Goal: Information Seeking & Learning: Learn about a topic

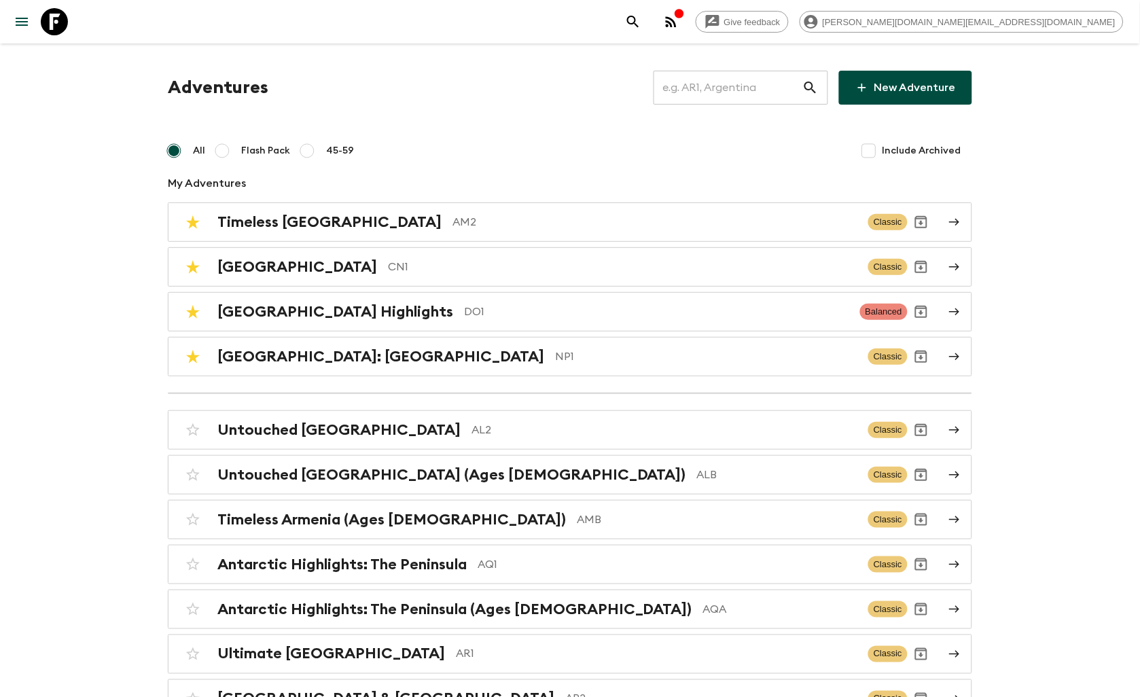
click at [742, 94] on input "text" at bounding box center [727, 88] width 149 height 38
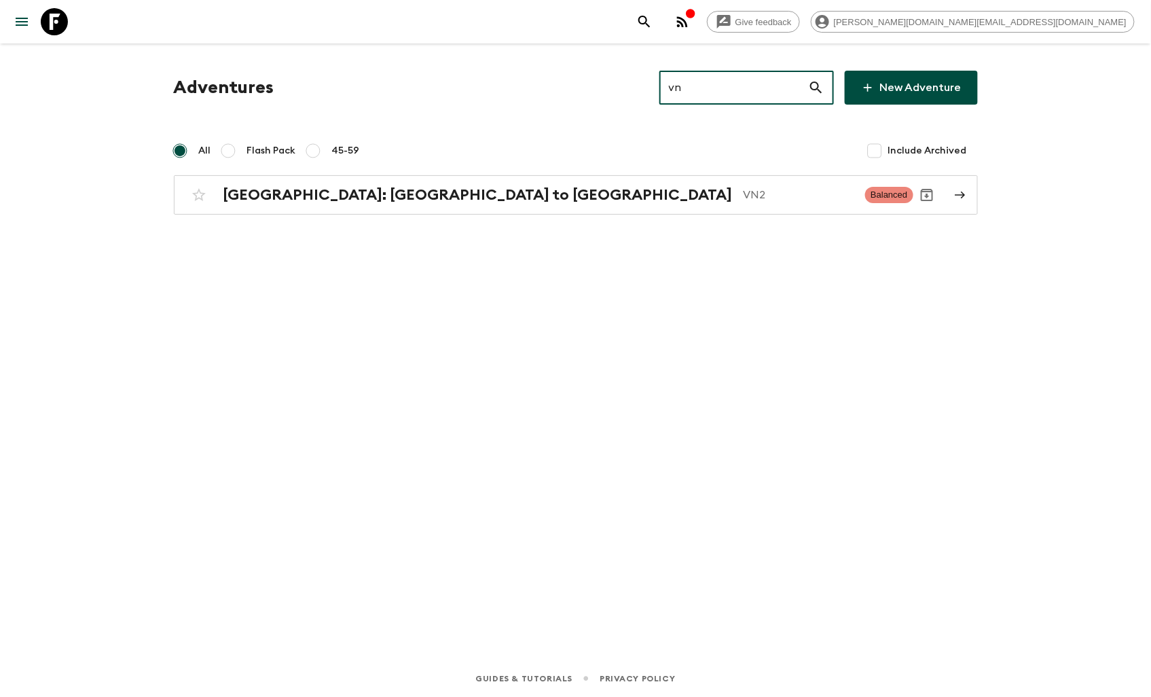
type input "vn2"
click at [370, 188] on h2 "[GEOGRAPHIC_DATA]: [GEOGRAPHIC_DATA] to [GEOGRAPHIC_DATA]" at bounding box center [477, 195] width 509 height 18
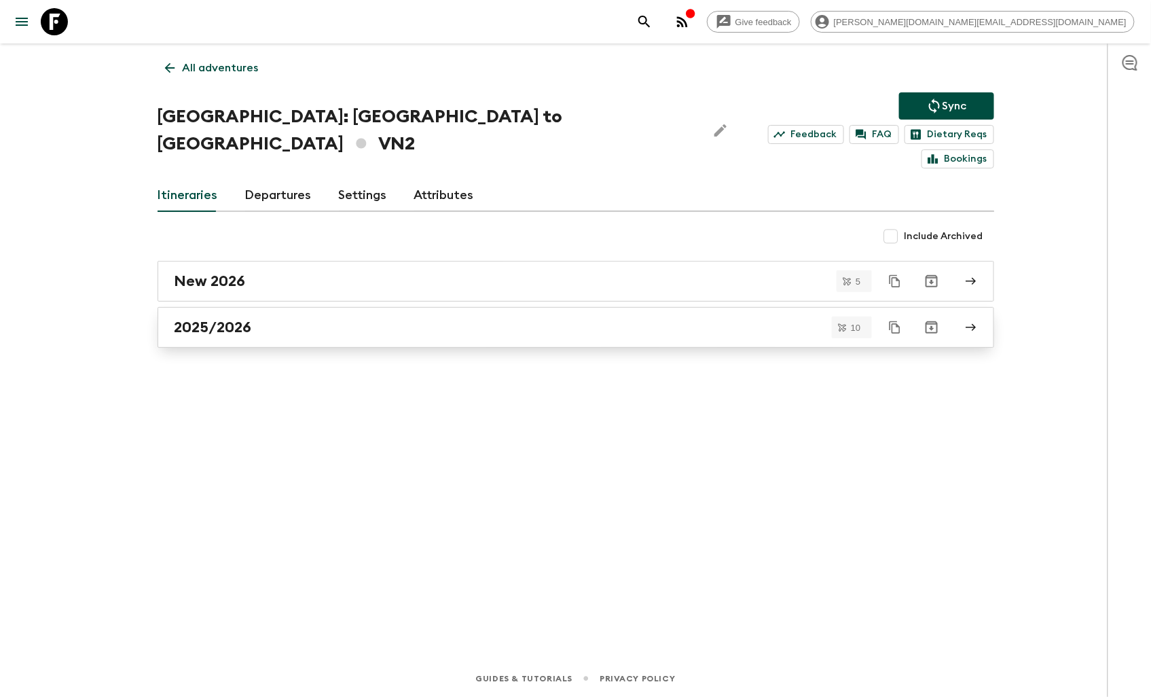
click at [255, 319] on div "2025/2026" at bounding box center [563, 328] width 777 height 18
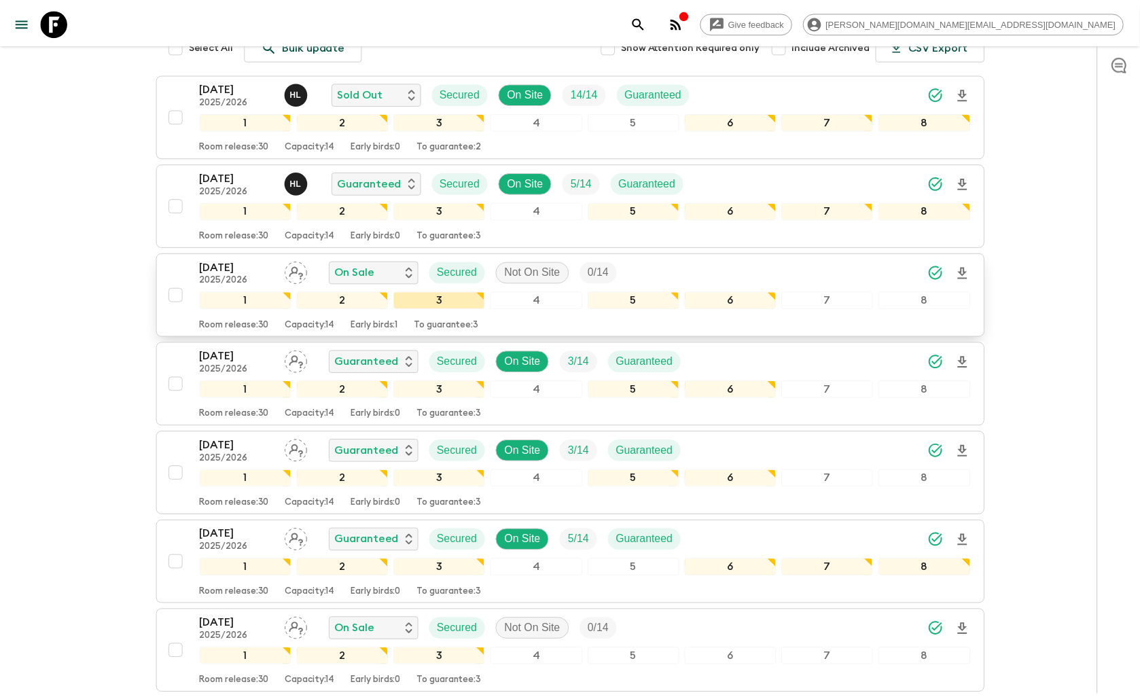
scroll to position [207, 0]
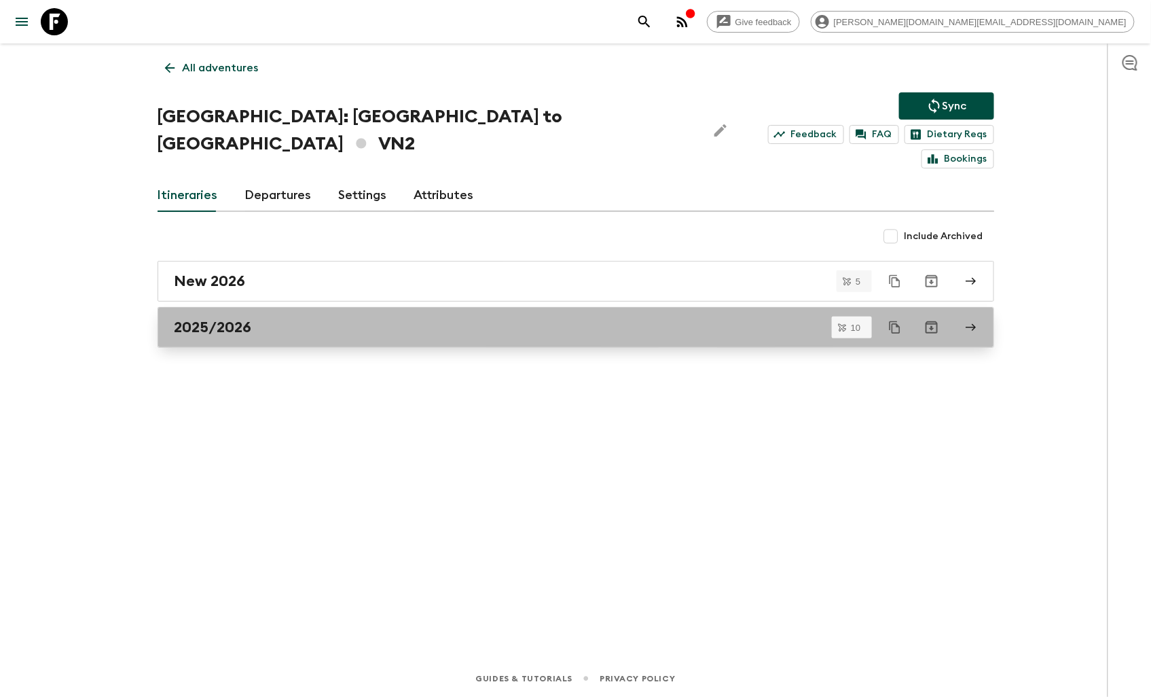
click at [261, 319] on div "2025/2026" at bounding box center [563, 328] width 777 height 18
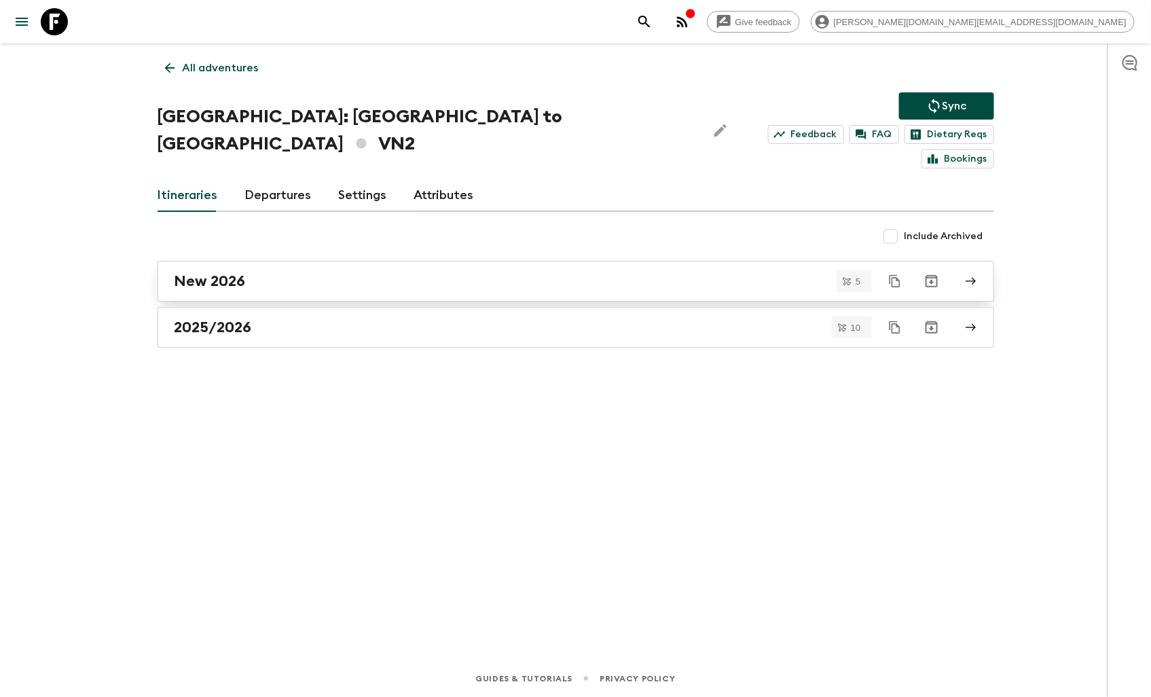
click at [303, 272] on div "New 2026" at bounding box center [563, 281] width 777 height 18
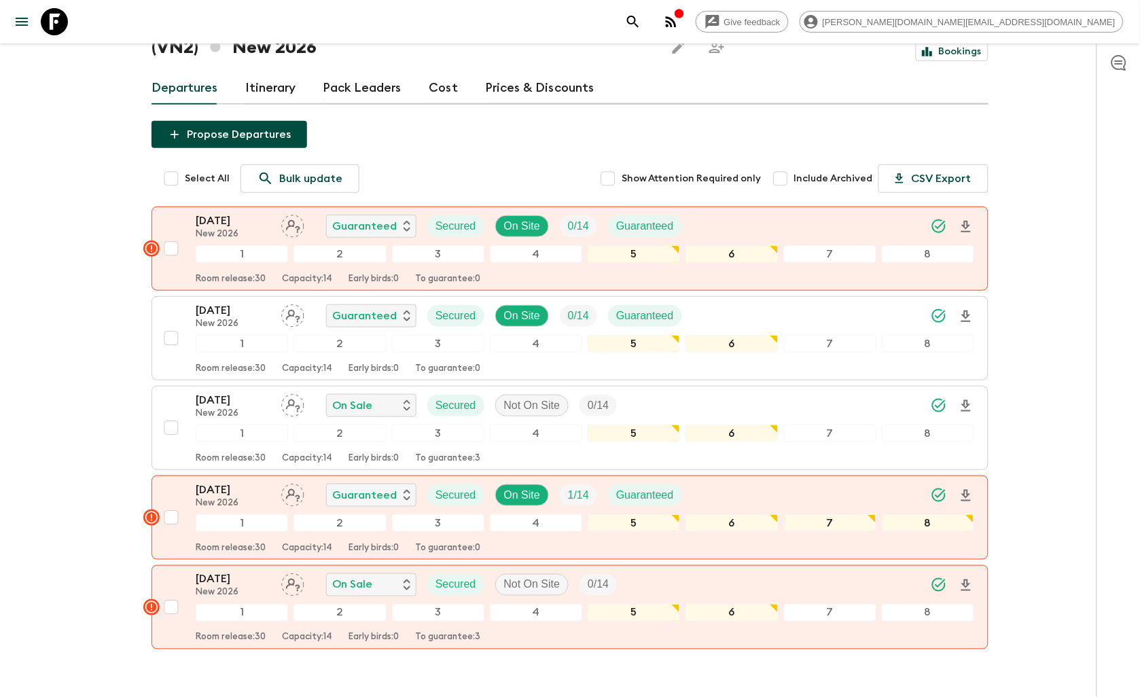
scroll to position [134, 0]
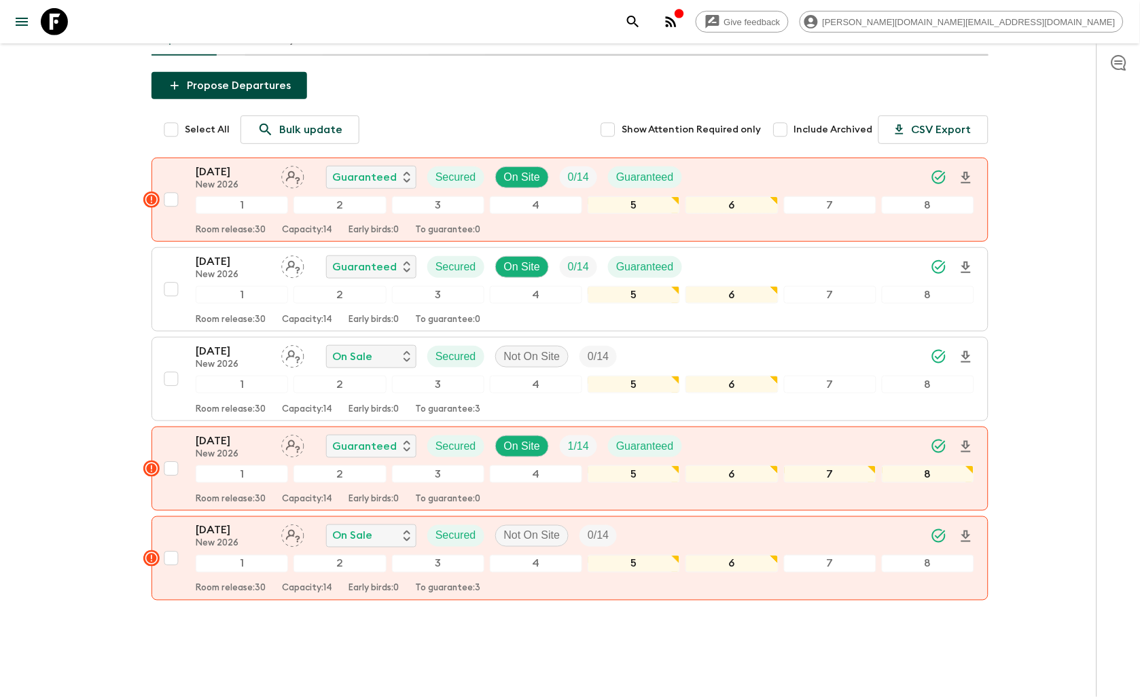
click at [68, 19] on link at bounding box center [54, 22] width 38 height 38
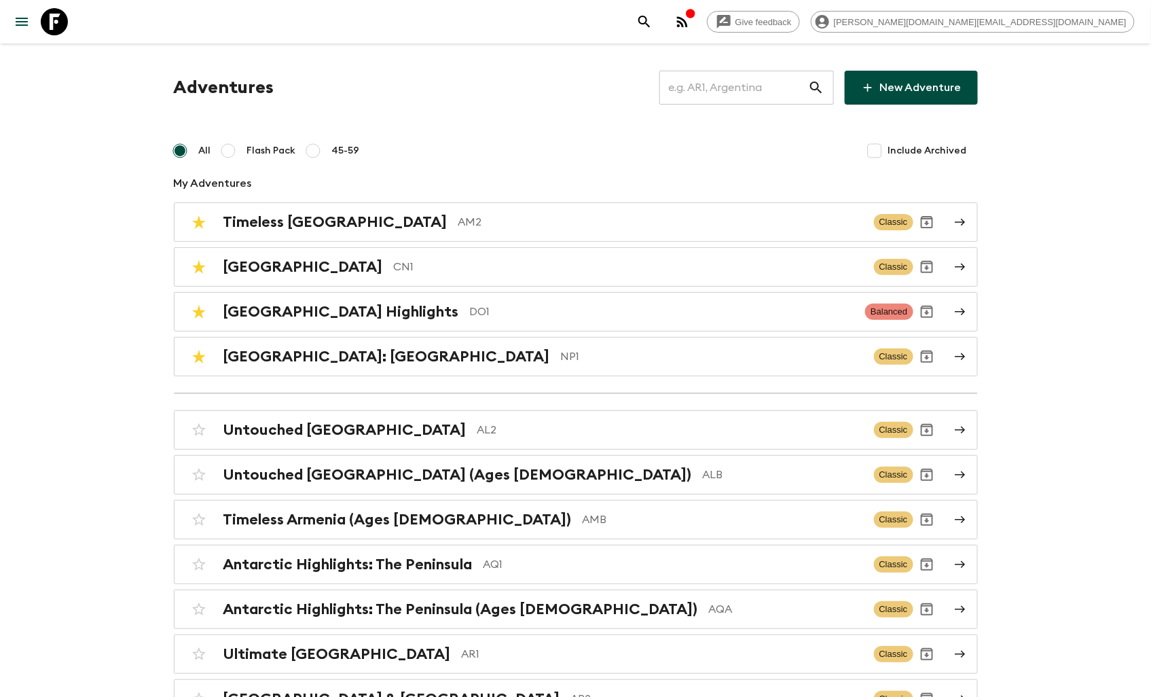
click at [748, 86] on input "text" at bounding box center [733, 88] width 149 height 38
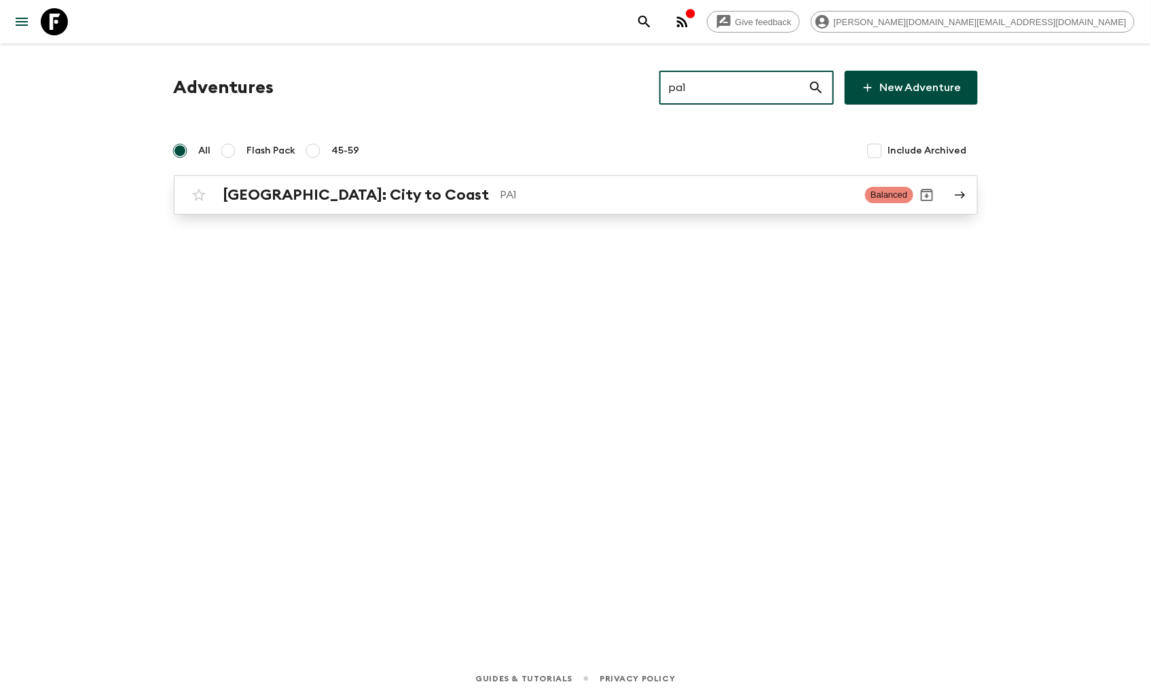
type input "pa1"
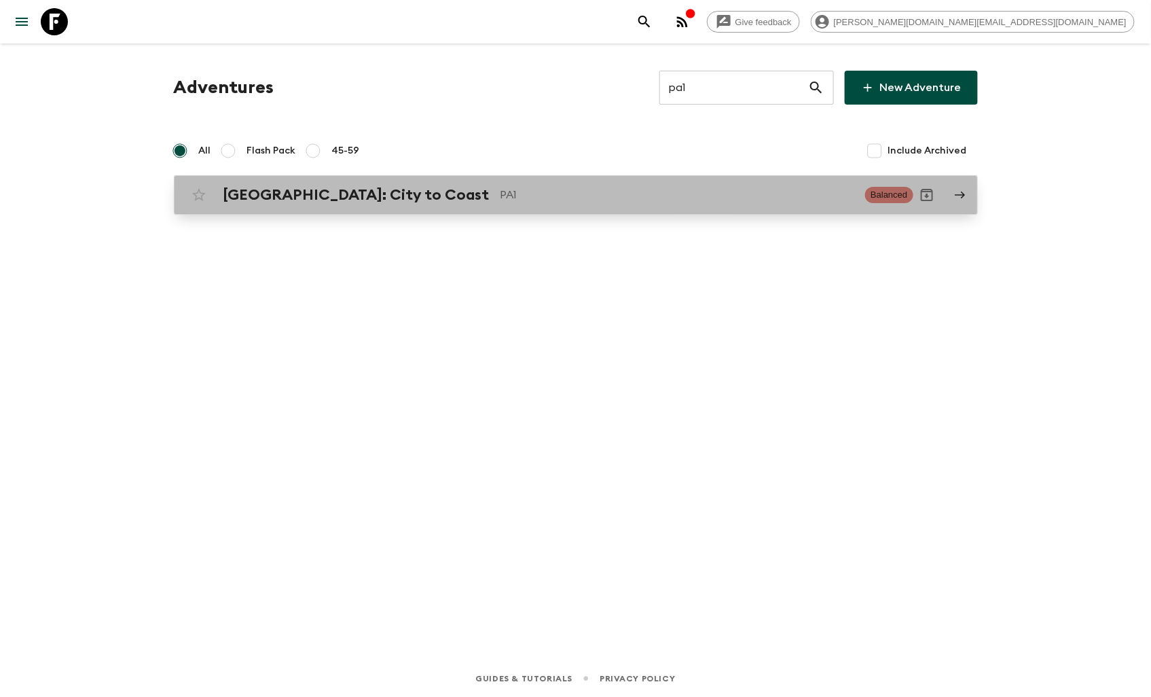
click at [453, 179] on link "[GEOGRAPHIC_DATA]: City to Coast PA1 Balanced" at bounding box center [576, 194] width 804 height 39
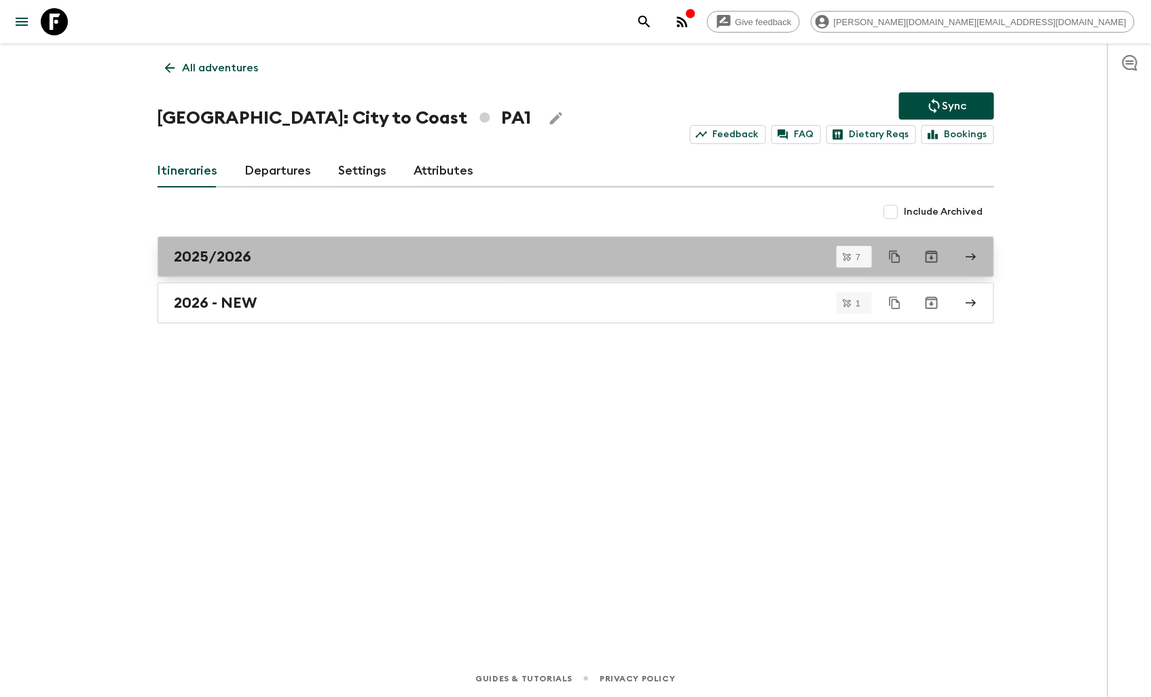
click at [244, 266] on link "2025/2026" at bounding box center [576, 256] width 837 height 41
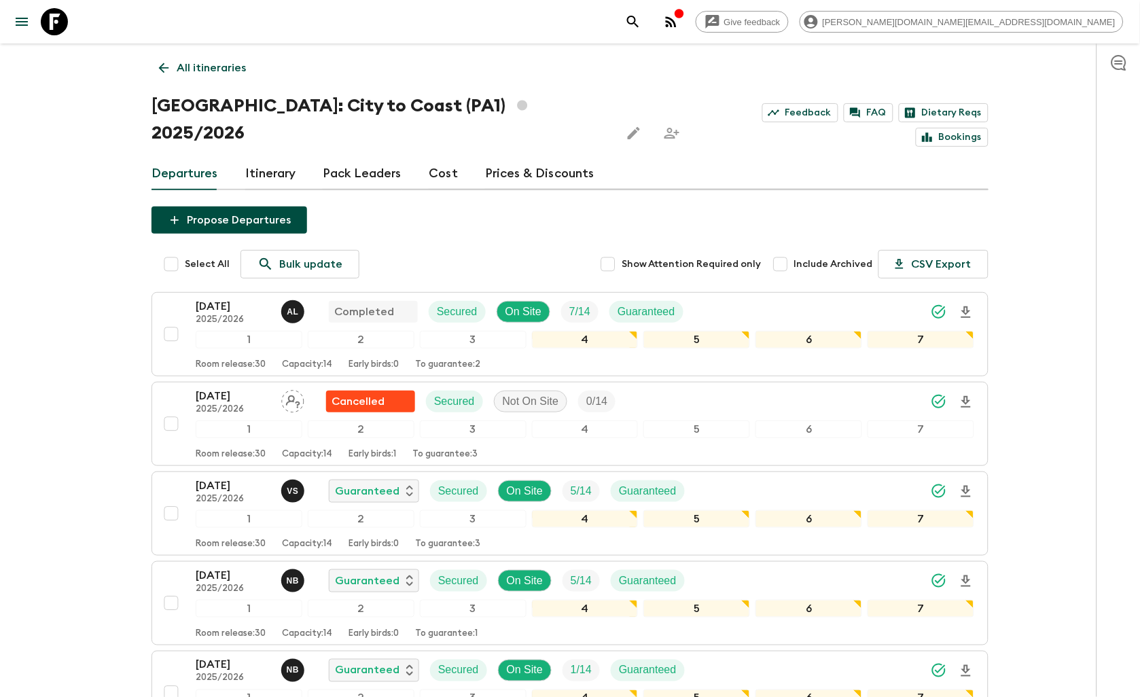
click at [168, 66] on icon at bounding box center [163, 67] width 15 height 15
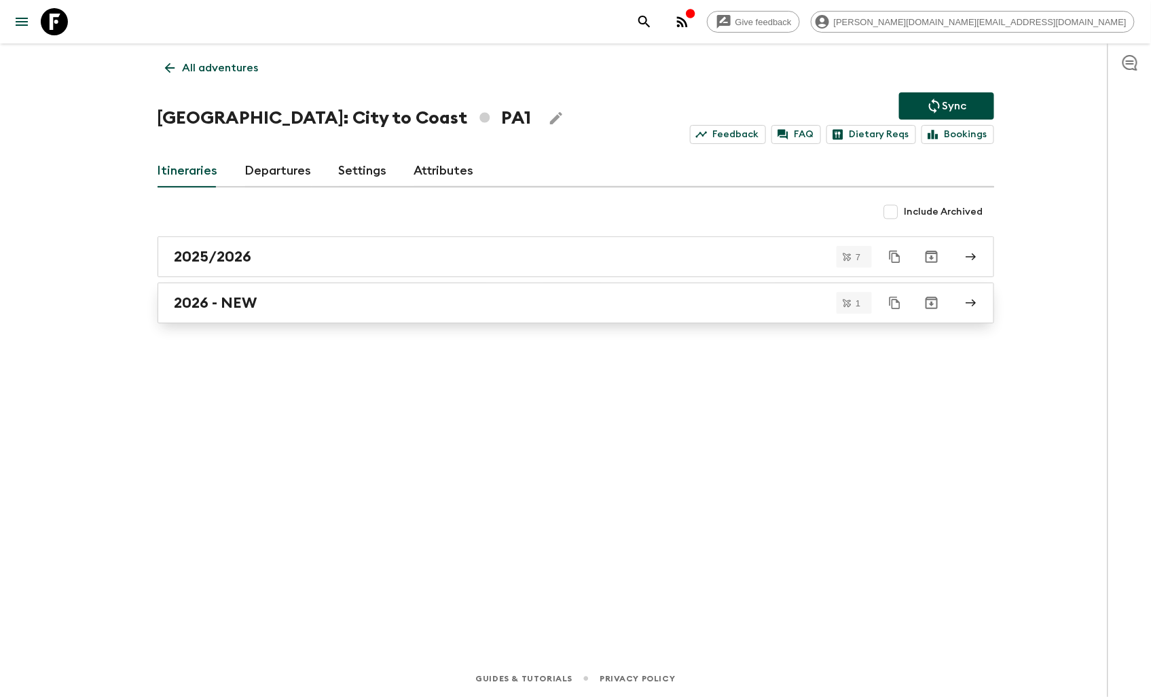
click at [273, 300] on div "2026 - NEW" at bounding box center [563, 303] width 777 height 18
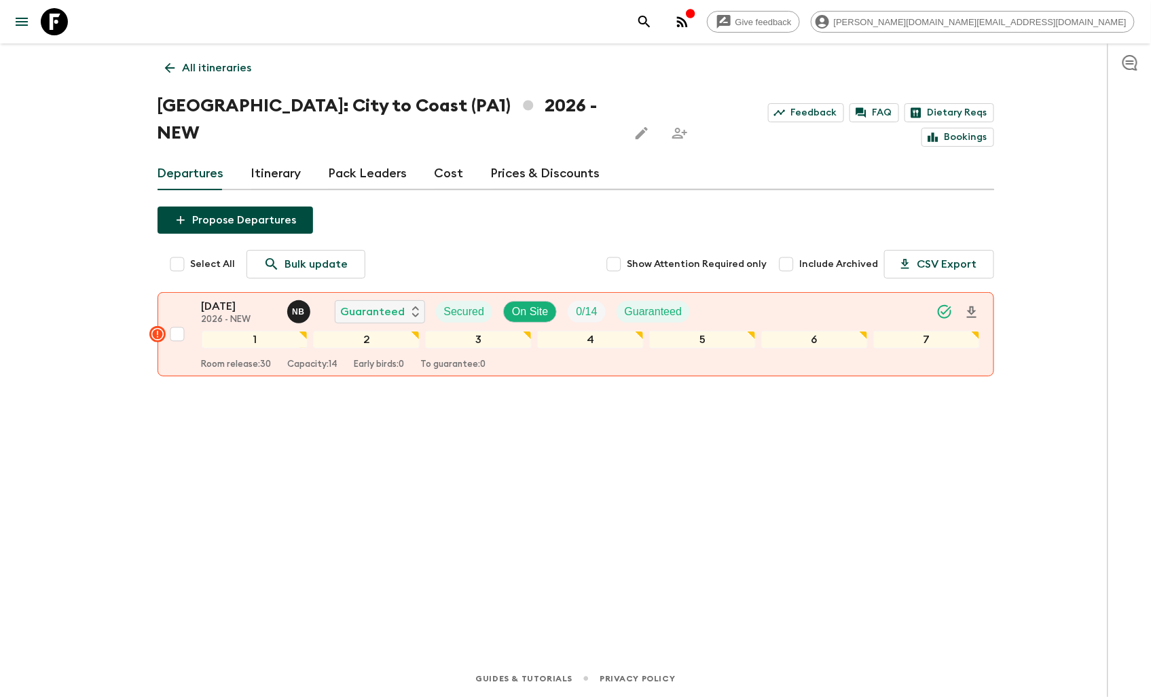
click at [174, 67] on icon at bounding box center [169, 67] width 15 height 15
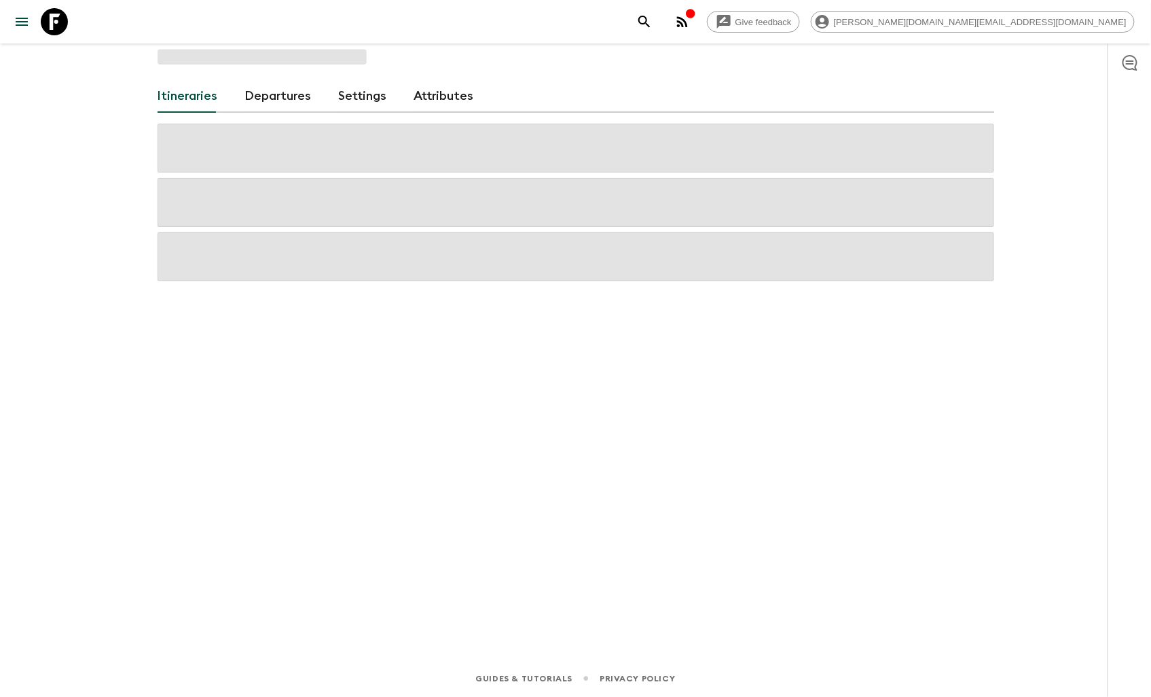
click at [66, 20] on icon at bounding box center [54, 21] width 27 height 27
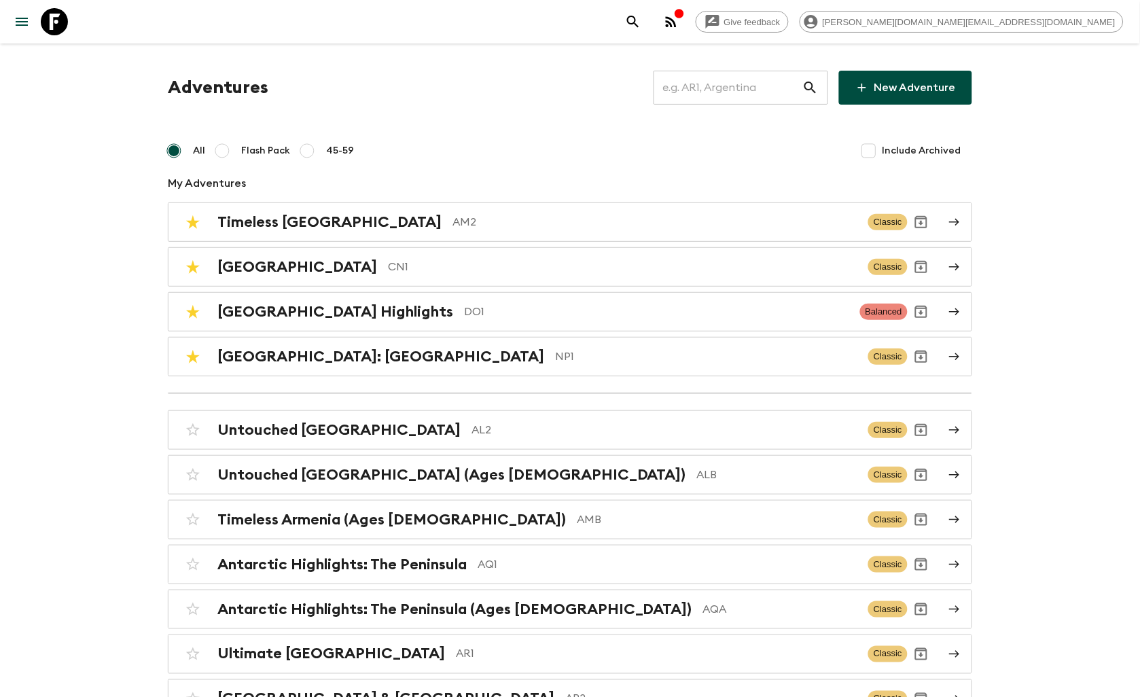
click at [704, 84] on input "text" at bounding box center [727, 88] width 149 height 38
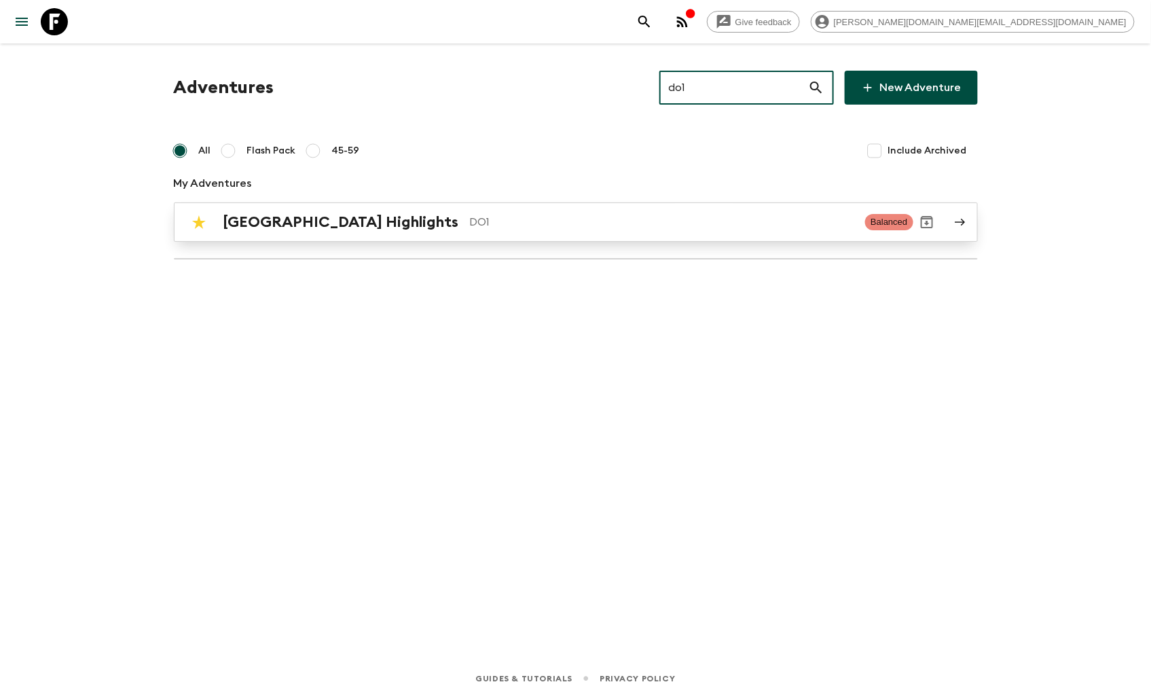
type input "do1"
click at [285, 214] on h2 "[GEOGRAPHIC_DATA] Highlights" at bounding box center [341, 222] width 236 height 18
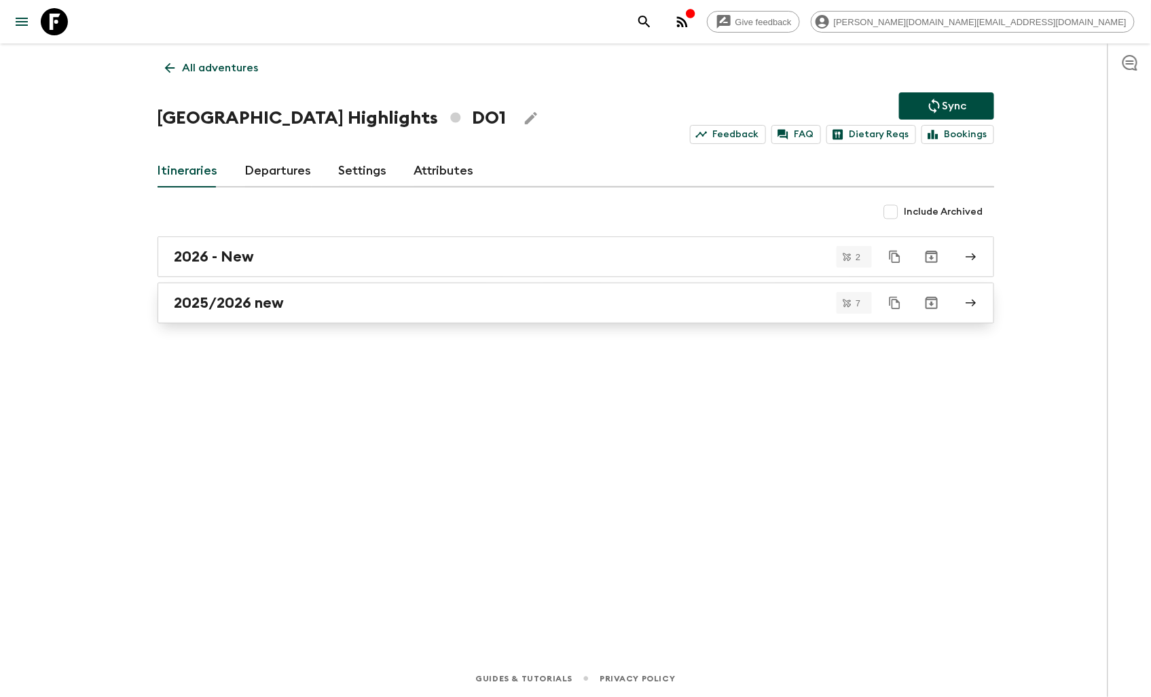
click at [268, 300] on h2 "2025/2026 new" at bounding box center [230, 303] width 110 height 18
click at [307, 297] on div "2025/2026 new" at bounding box center [563, 303] width 777 height 18
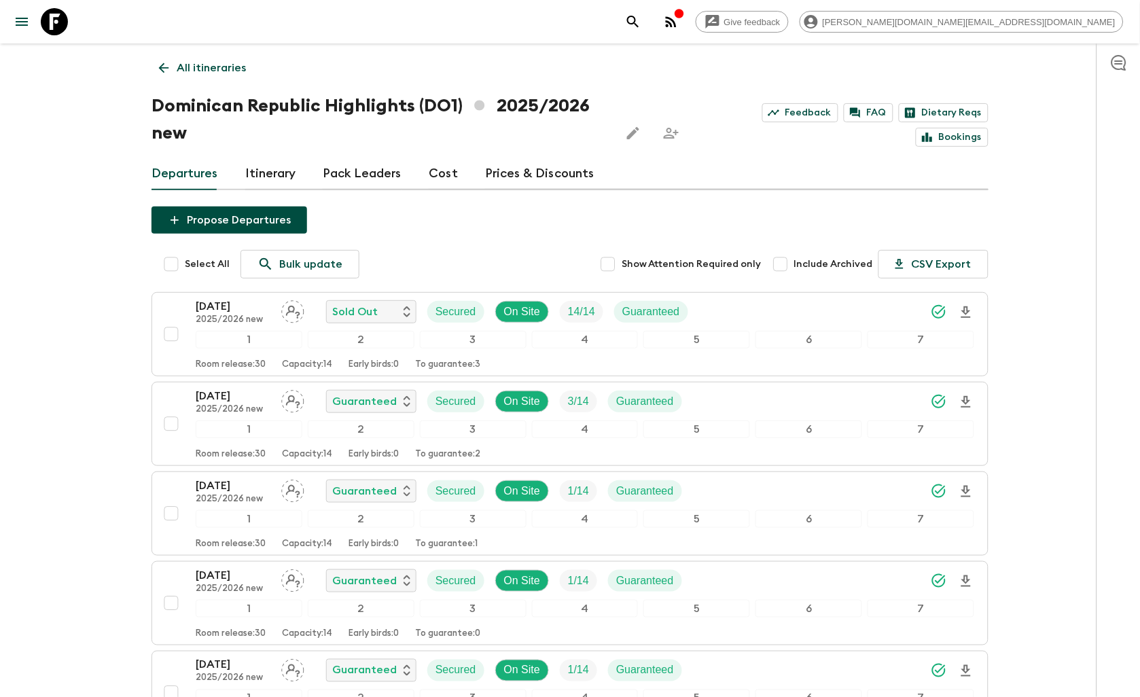
click at [170, 71] on icon at bounding box center [163, 67] width 15 height 15
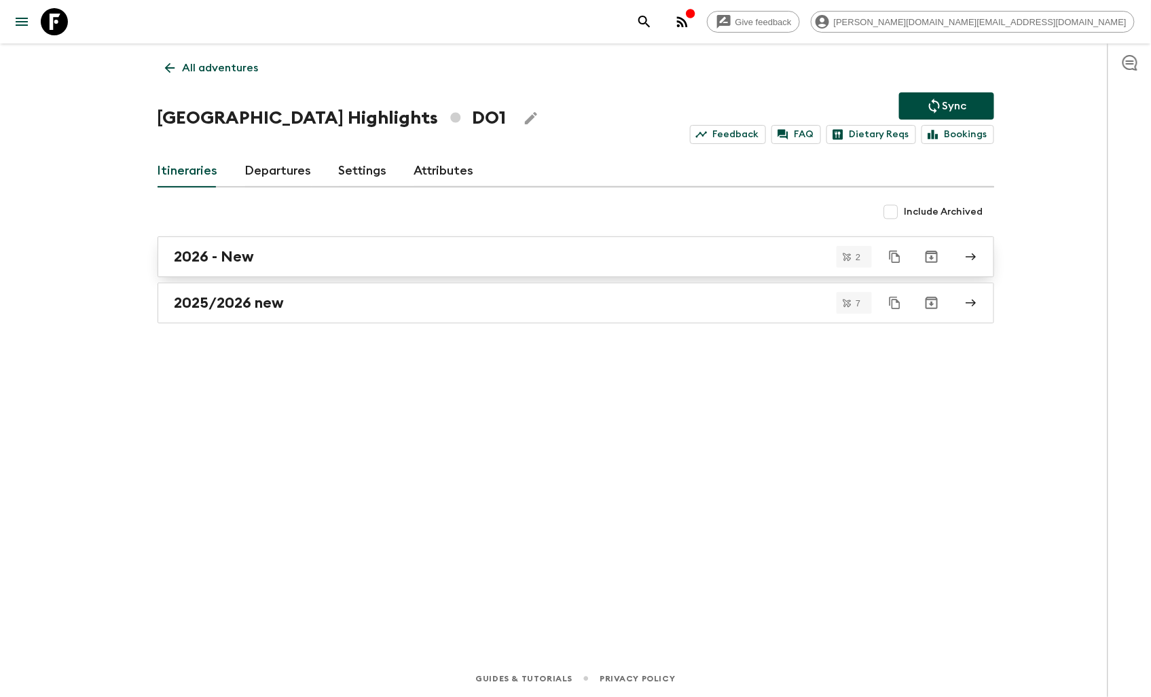
click at [382, 261] on div "2026 - New" at bounding box center [563, 257] width 777 height 18
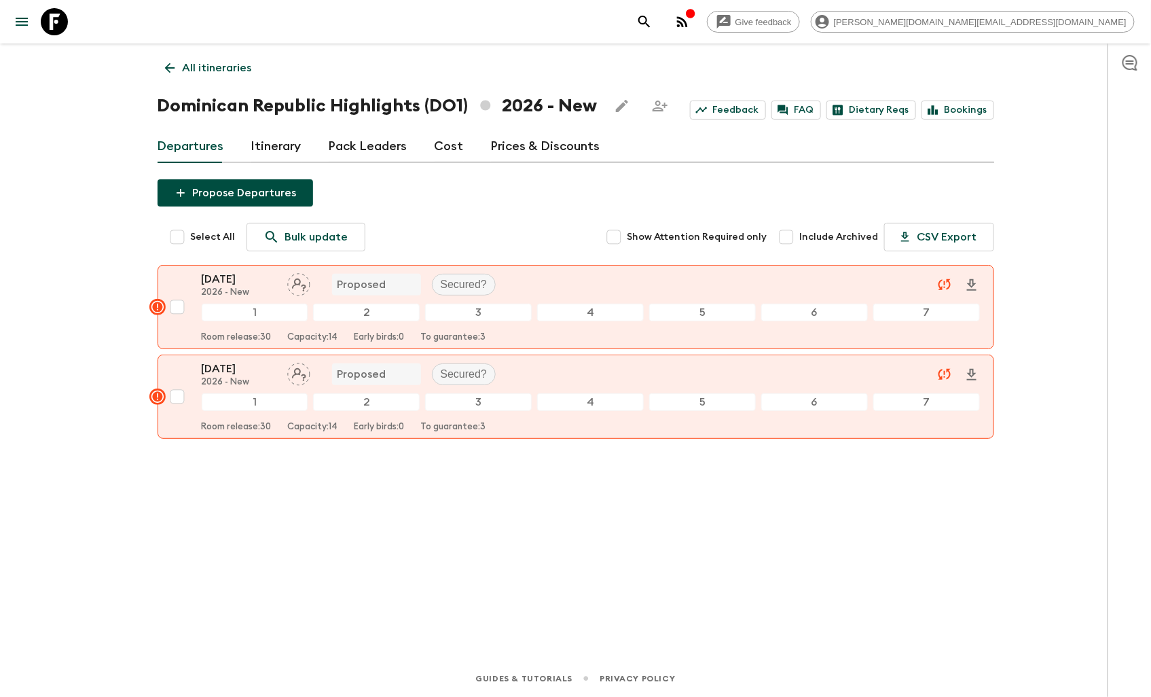
click at [173, 69] on icon at bounding box center [169, 67] width 15 height 15
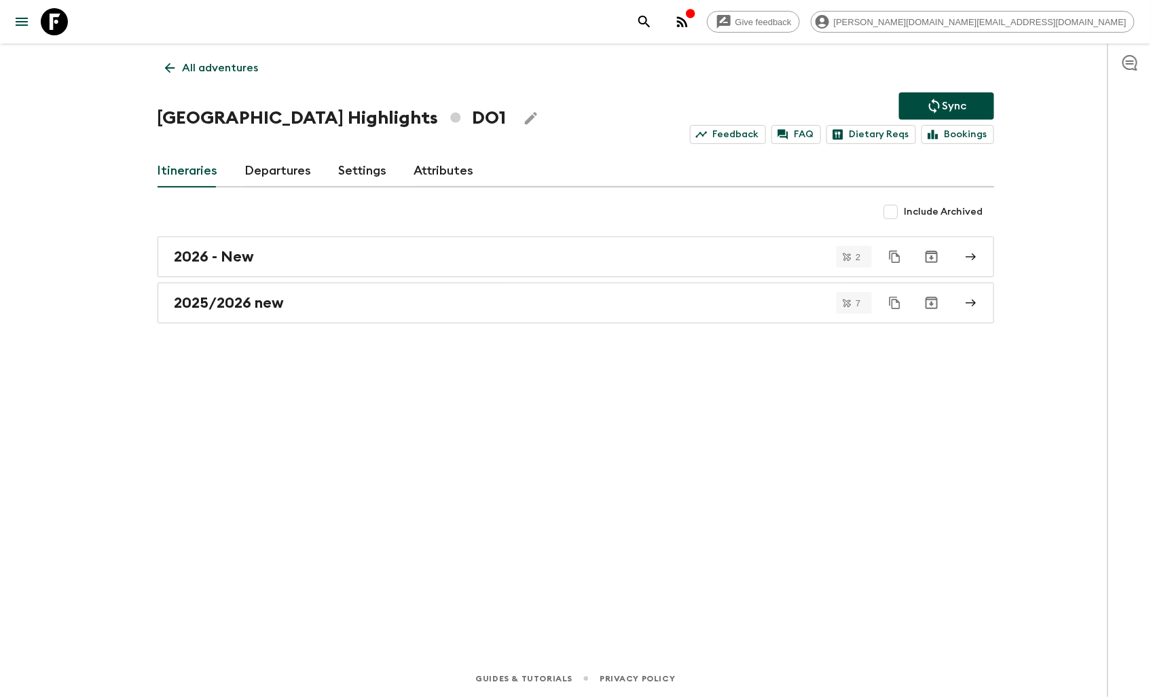
click at [51, 22] on icon at bounding box center [54, 21] width 27 height 27
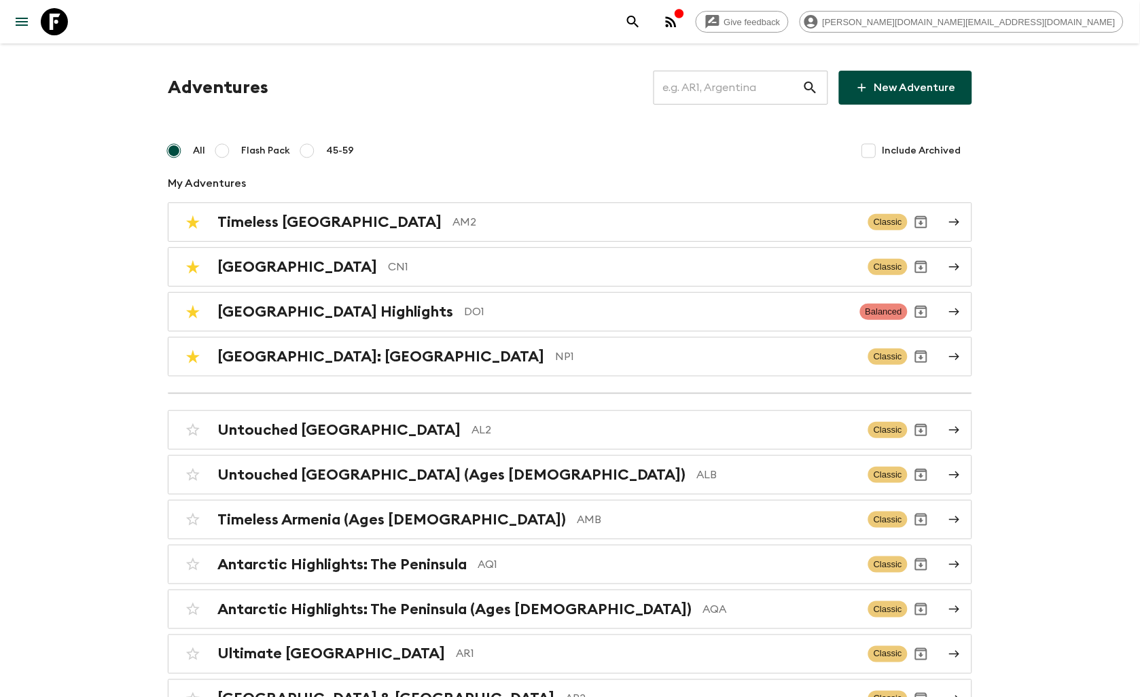
click at [721, 93] on input "text" at bounding box center [727, 88] width 149 height 38
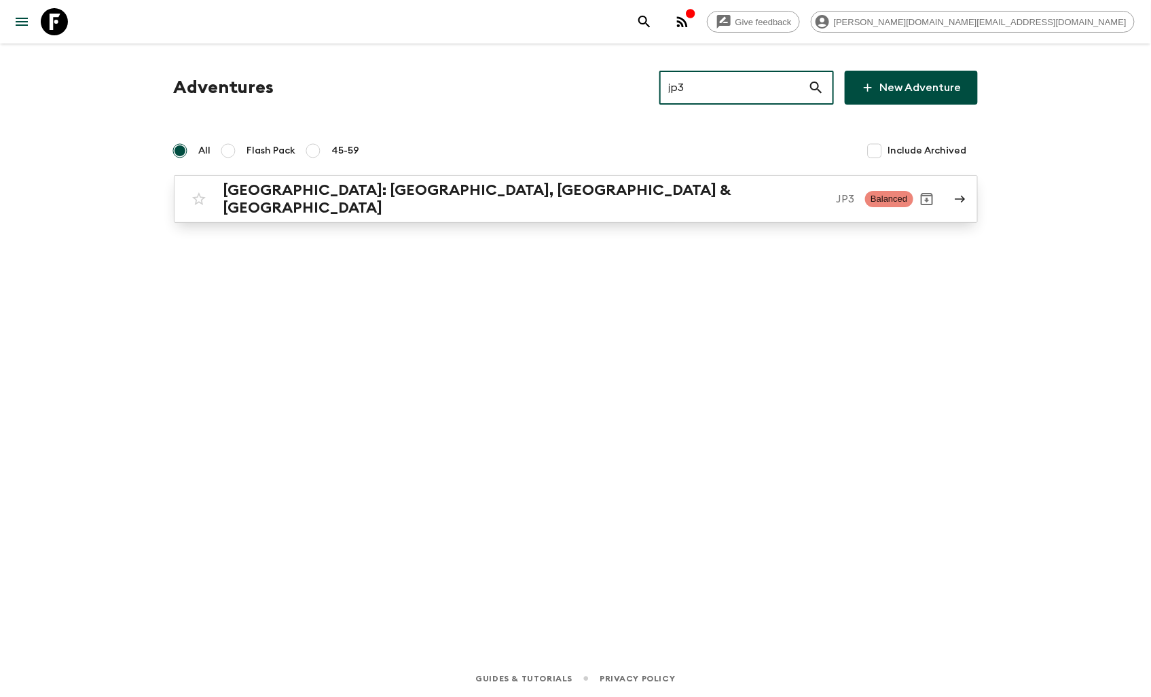
type input "jp3"
click at [363, 191] on h2 "[GEOGRAPHIC_DATA]: [GEOGRAPHIC_DATA], [GEOGRAPHIC_DATA] & [GEOGRAPHIC_DATA]" at bounding box center [524, 198] width 602 height 35
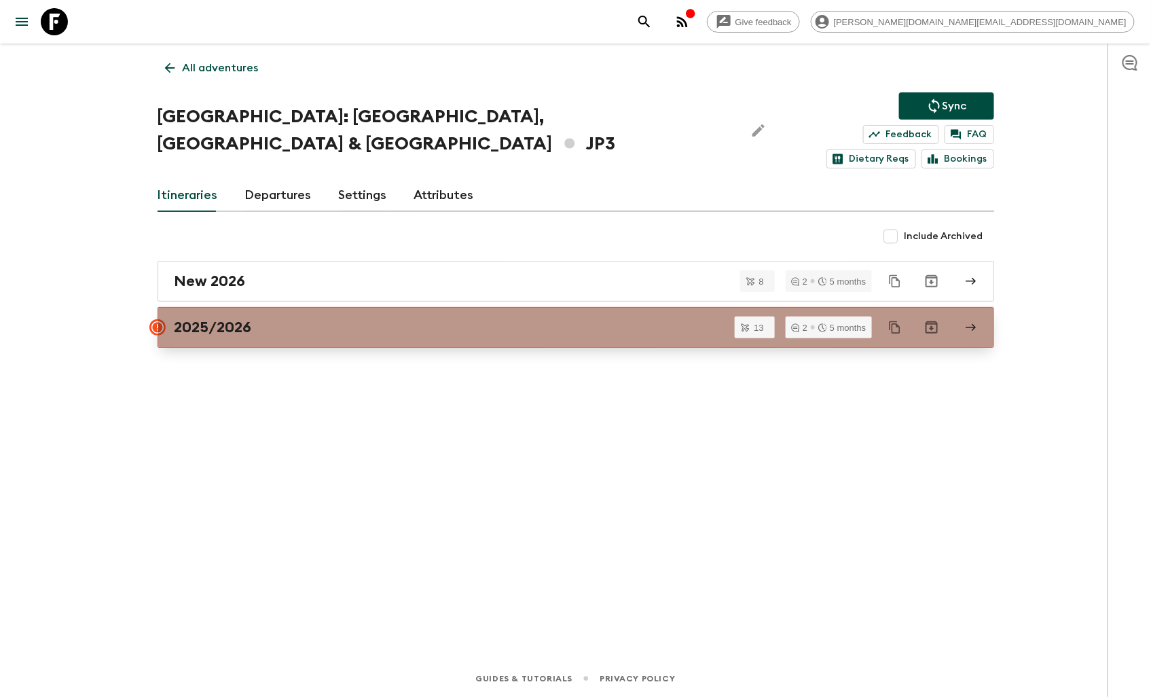
click at [294, 319] on div "2025/2026" at bounding box center [563, 328] width 777 height 18
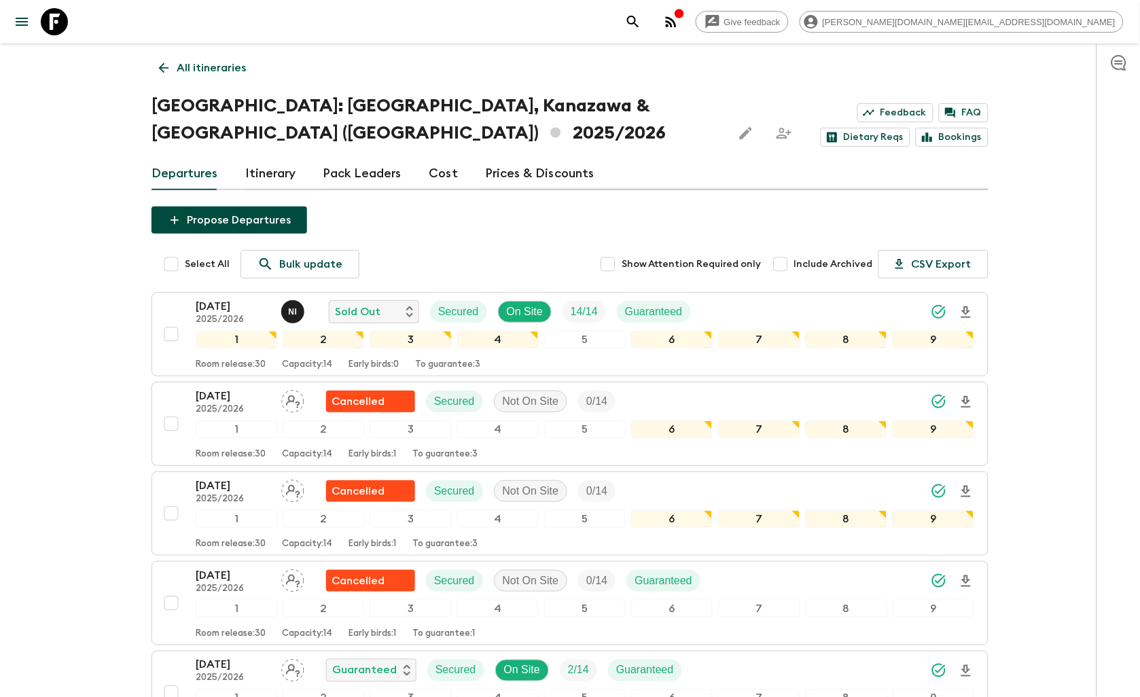
click at [164, 67] on icon at bounding box center [163, 67] width 15 height 15
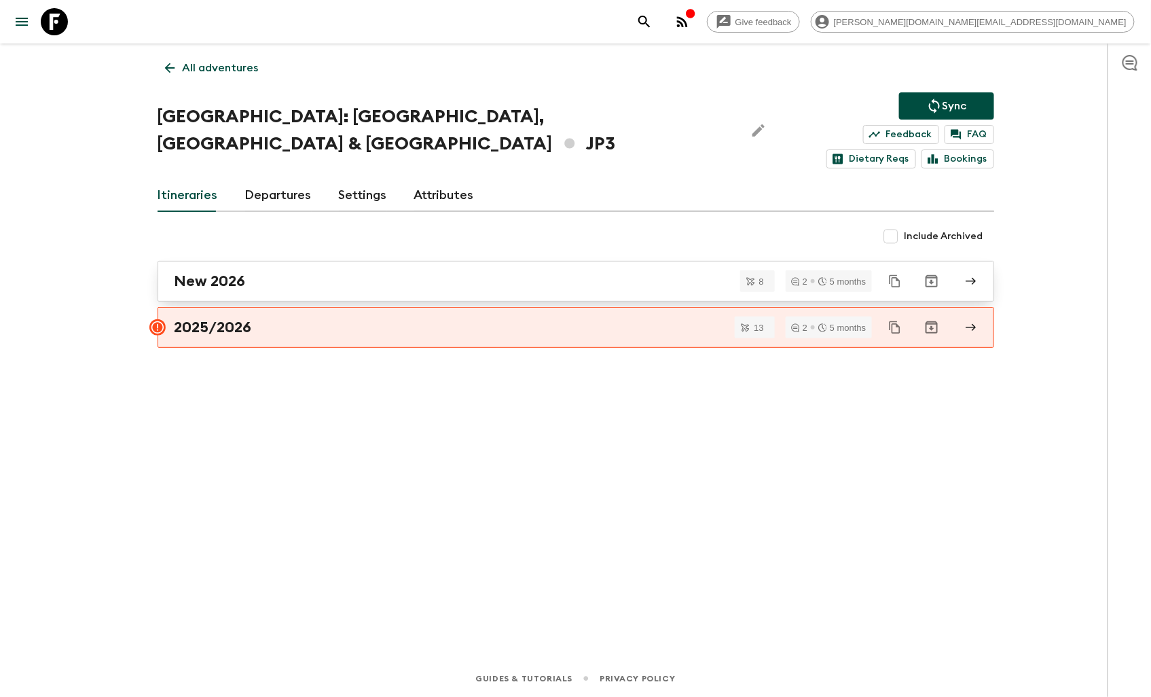
click at [304, 272] on div "New 2026" at bounding box center [563, 281] width 777 height 18
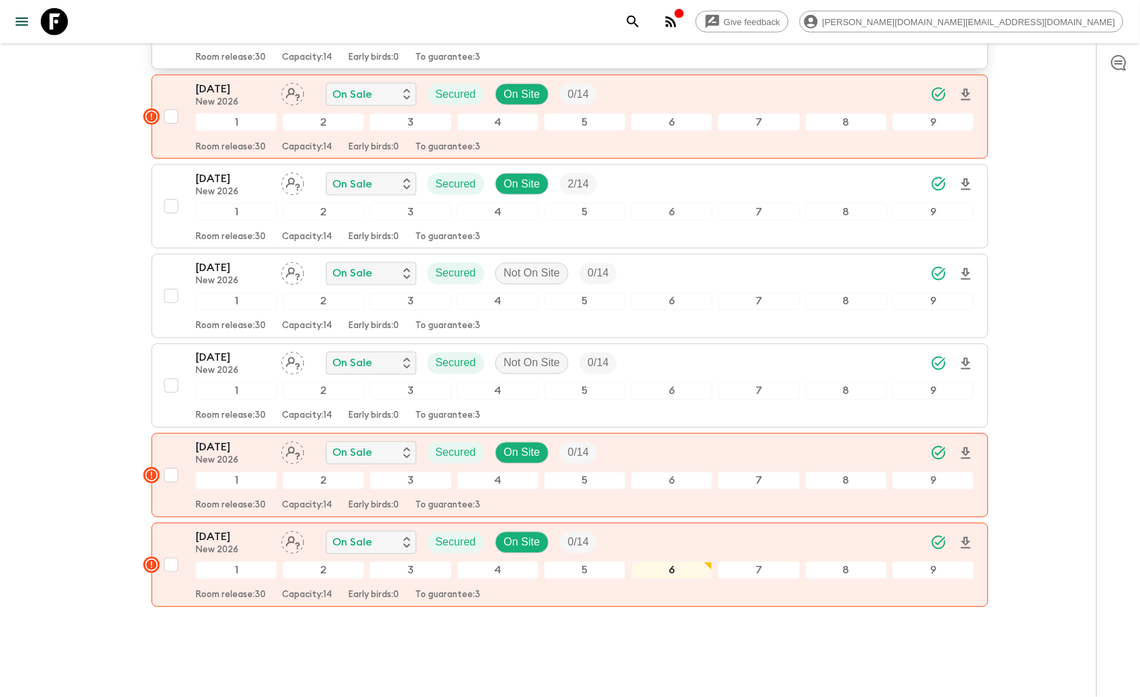
scroll to position [405, 0]
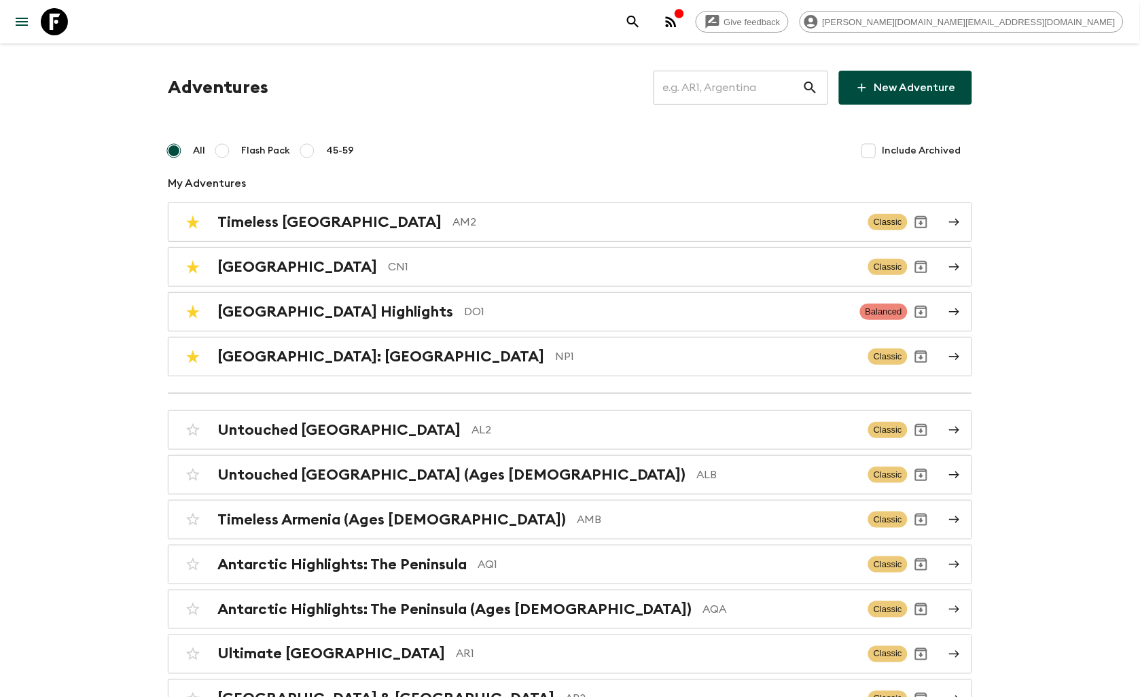
drag, startPoint x: 52, startPoint y: 24, endPoint x: 486, endPoint y: 48, distance: 434.7
click at [52, 24] on icon at bounding box center [54, 21] width 27 height 27
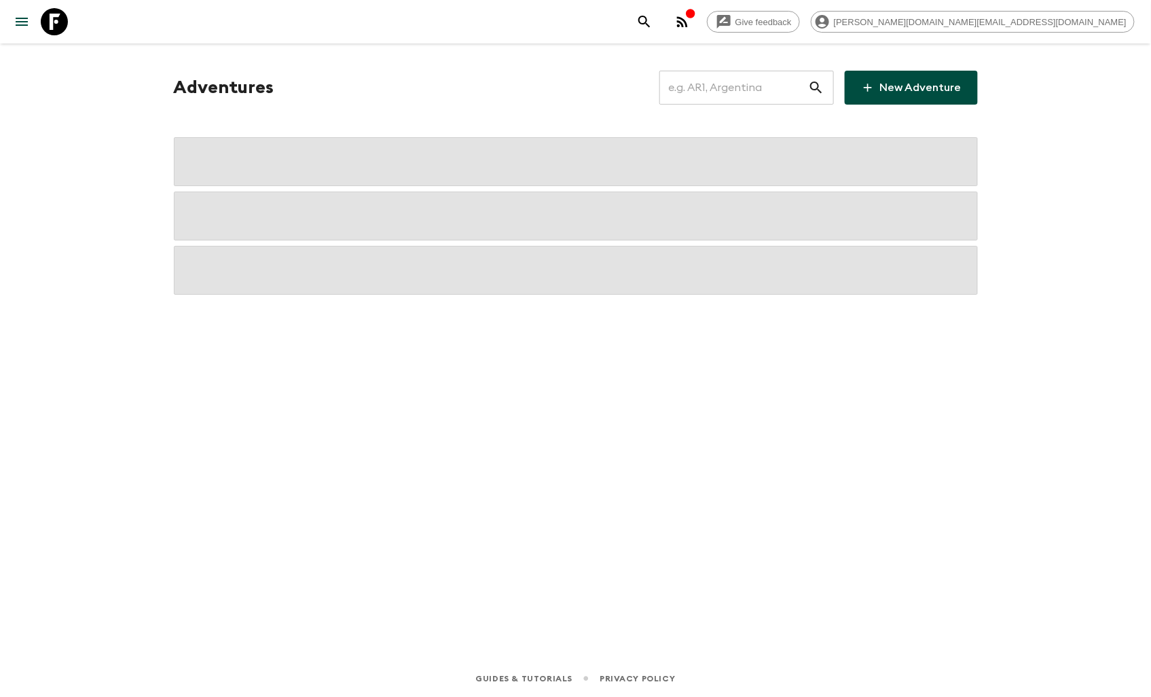
click at [707, 98] on input "text" at bounding box center [733, 88] width 149 height 38
type input "am2"
